Goal: Task Accomplishment & Management: Use online tool/utility

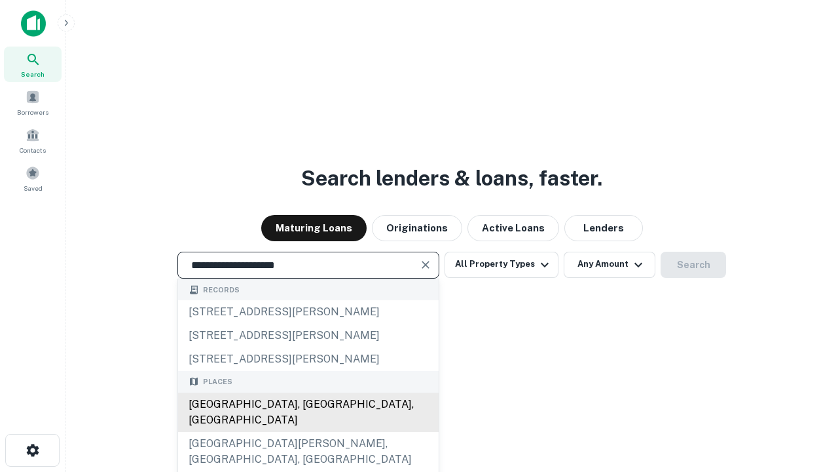
click at [308, 432] on div "Santa Monica, CA, USA" at bounding box center [308, 411] width 261 height 39
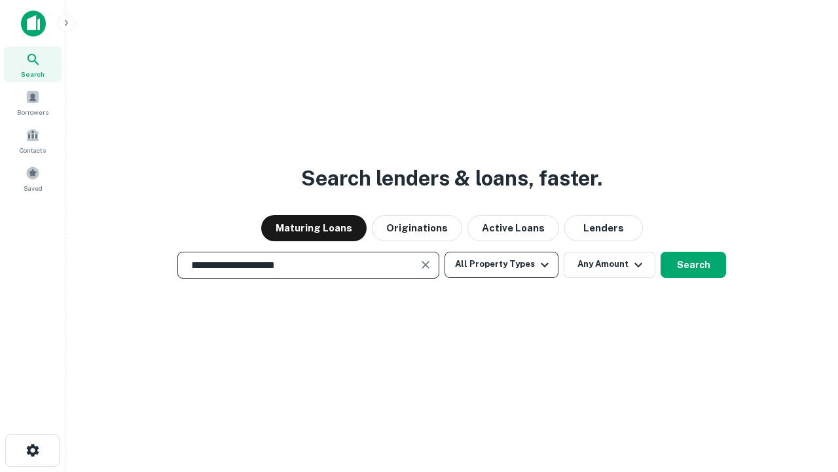
type input "**********"
click at [502, 264] on button "All Property Types" at bounding box center [502, 264] width 114 height 26
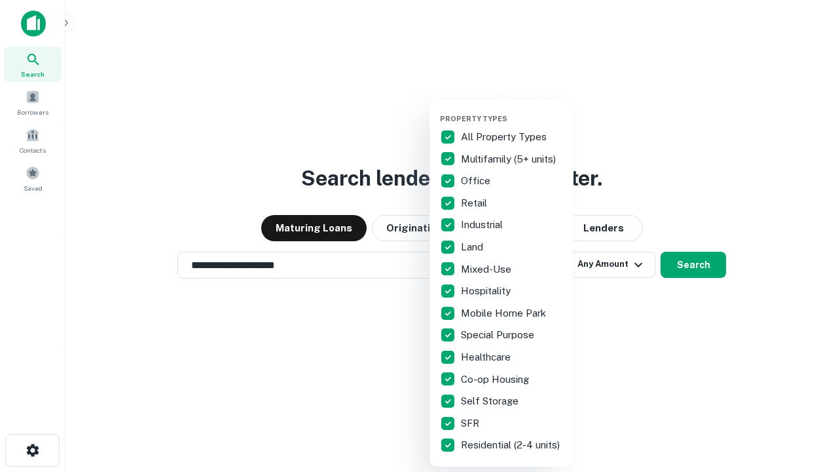
click at [512, 110] on button "button" at bounding box center [512, 110] width 144 height 1
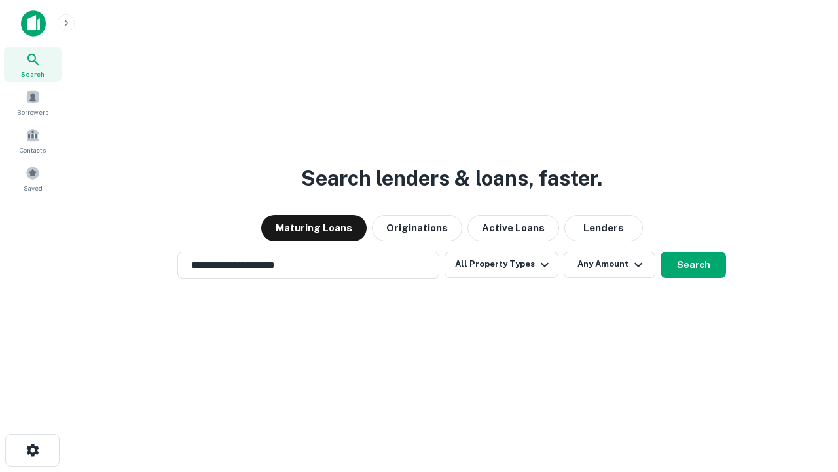
scroll to position [20, 0]
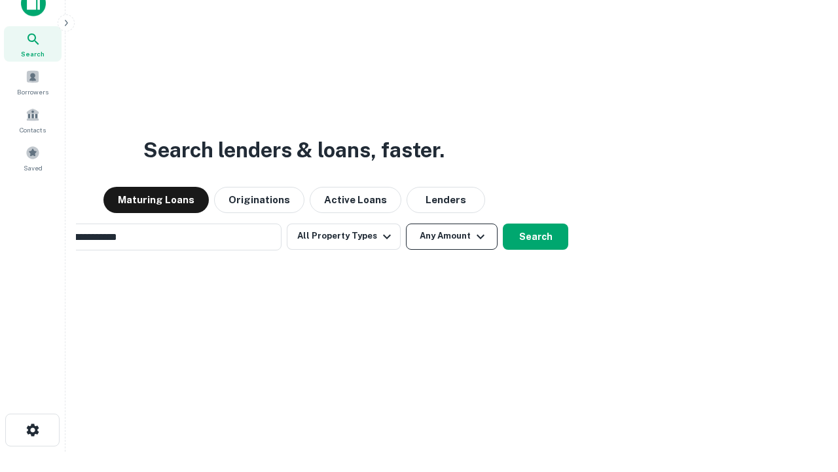
click at [406, 223] on button "Any Amount" at bounding box center [452, 236] width 92 height 26
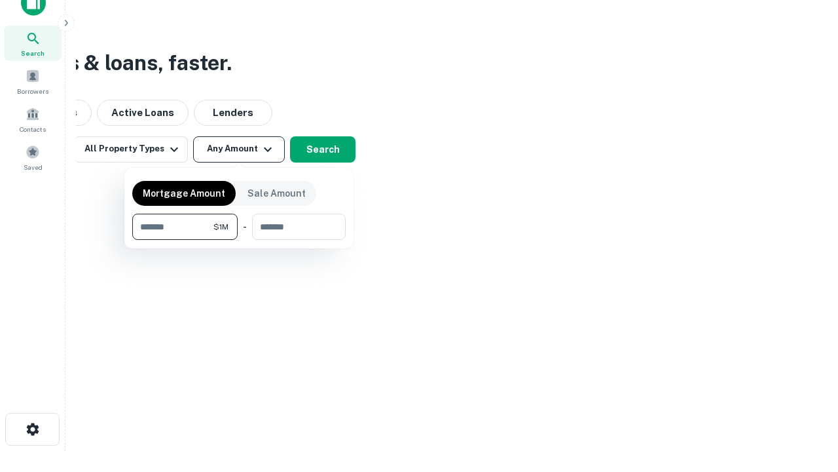
type input "*******"
click at [239, 240] on button "button" at bounding box center [238, 240] width 213 height 1
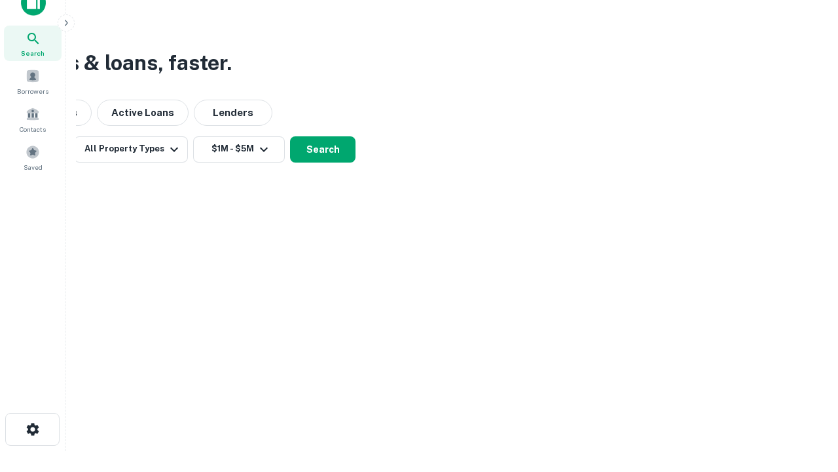
scroll to position [20, 0]
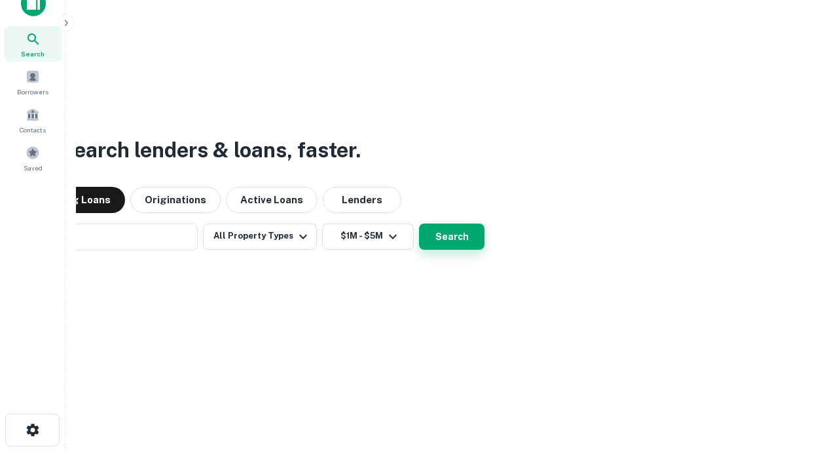
click at [419, 223] on button "Search" at bounding box center [451, 236] width 65 height 26
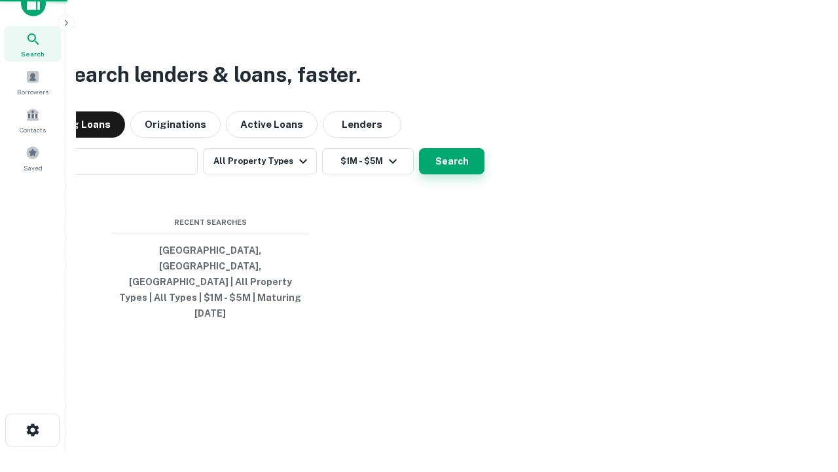
scroll to position [21, 0]
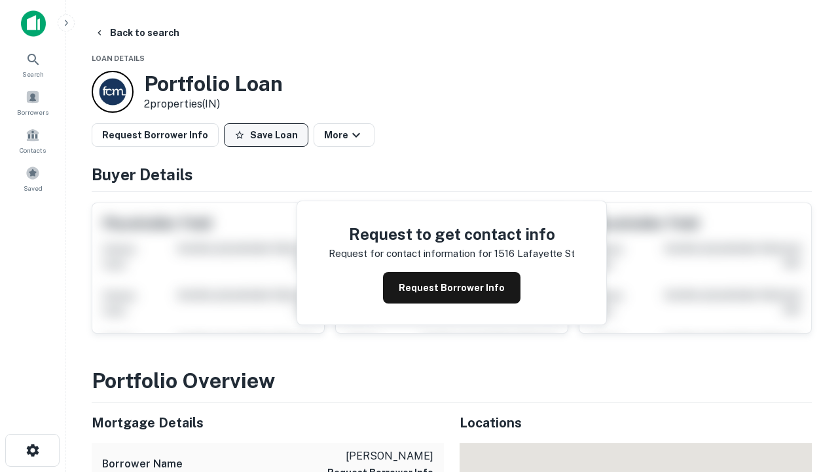
click at [266, 135] on button "Save Loan" at bounding box center [266, 135] width 84 height 24
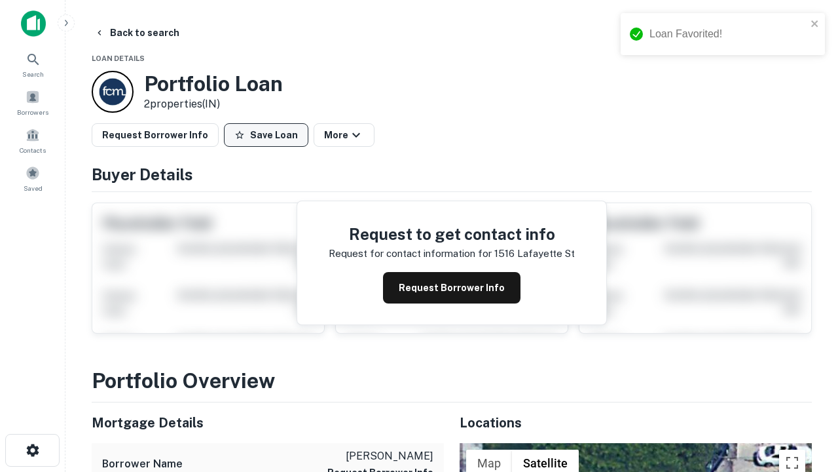
click at [269, 135] on button "Save Loan" at bounding box center [266, 135] width 84 height 24
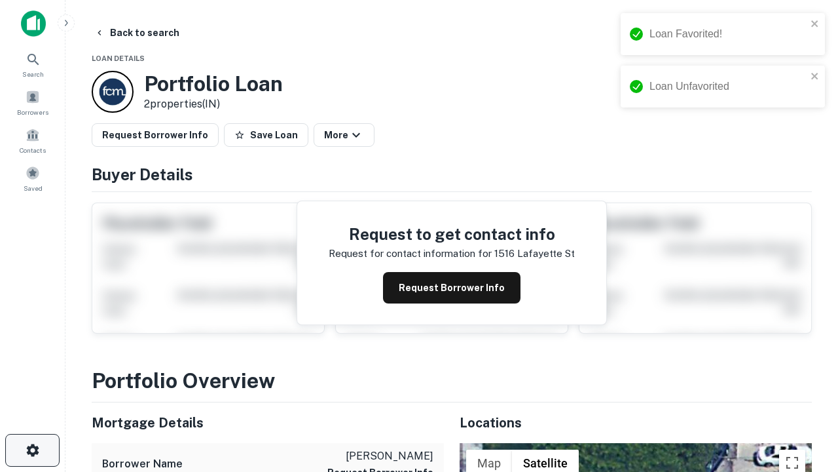
click at [32, 450] on icon "button" at bounding box center [33, 450] width 16 height 16
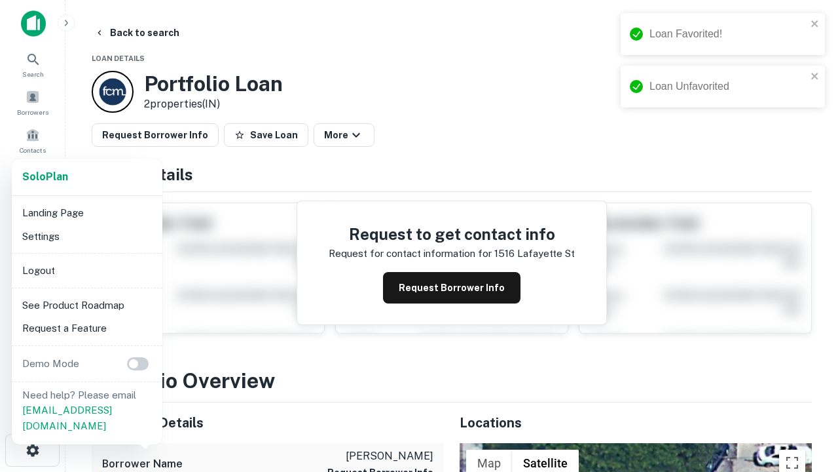
click at [86, 270] on li "Logout" at bounding box center [87, 271] width 140 height 24
